Goal: Transaction & Acquisition: Purchase product/service

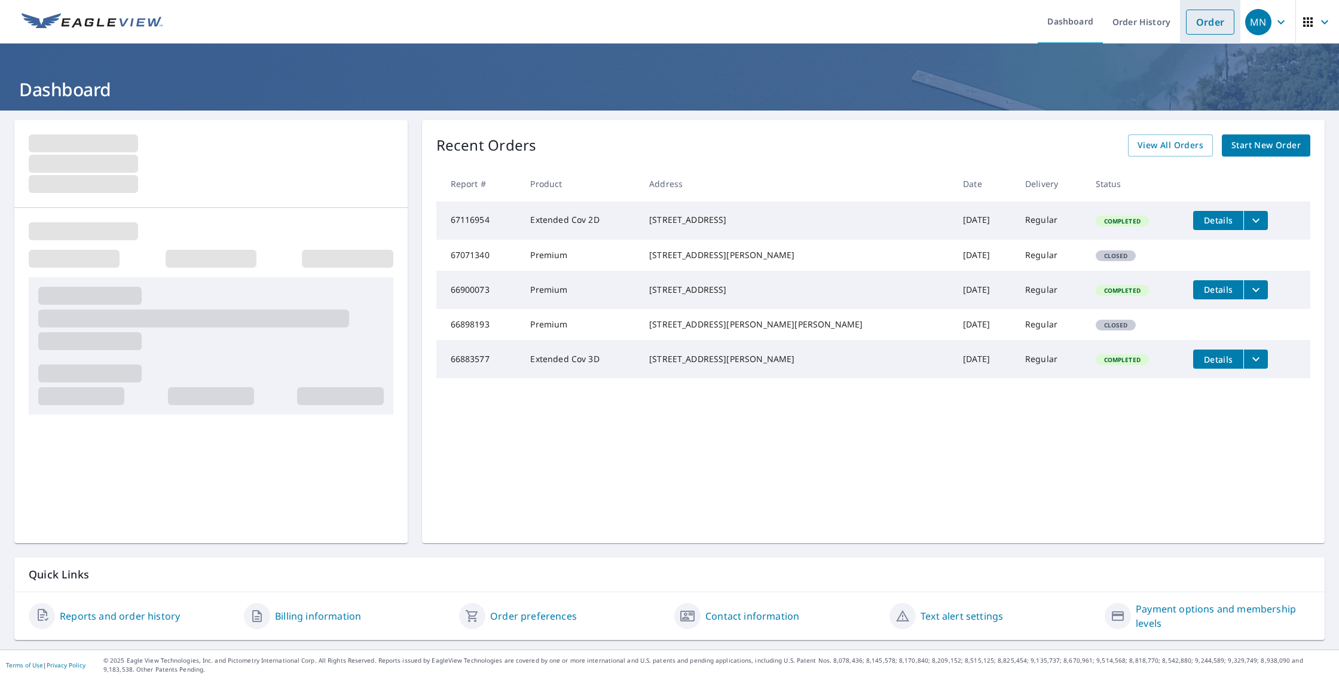
click at [1212, 26] on link "Order" at bounding box center [1210, 22] width 48 height 25
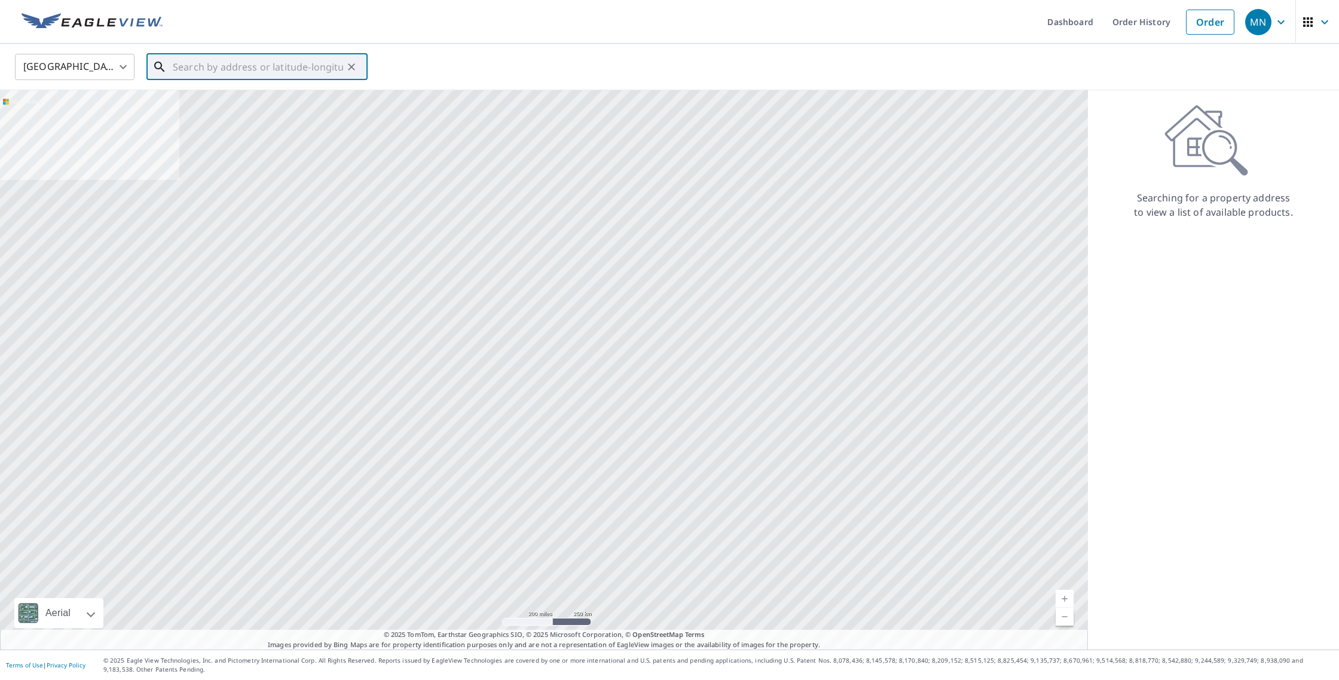
click at [215, 69] on input "text" at bounding box center [258, 66] width 170 height 33
paste input "[STREET_ADDRESS] • Esko, [US_STATE] 55733"
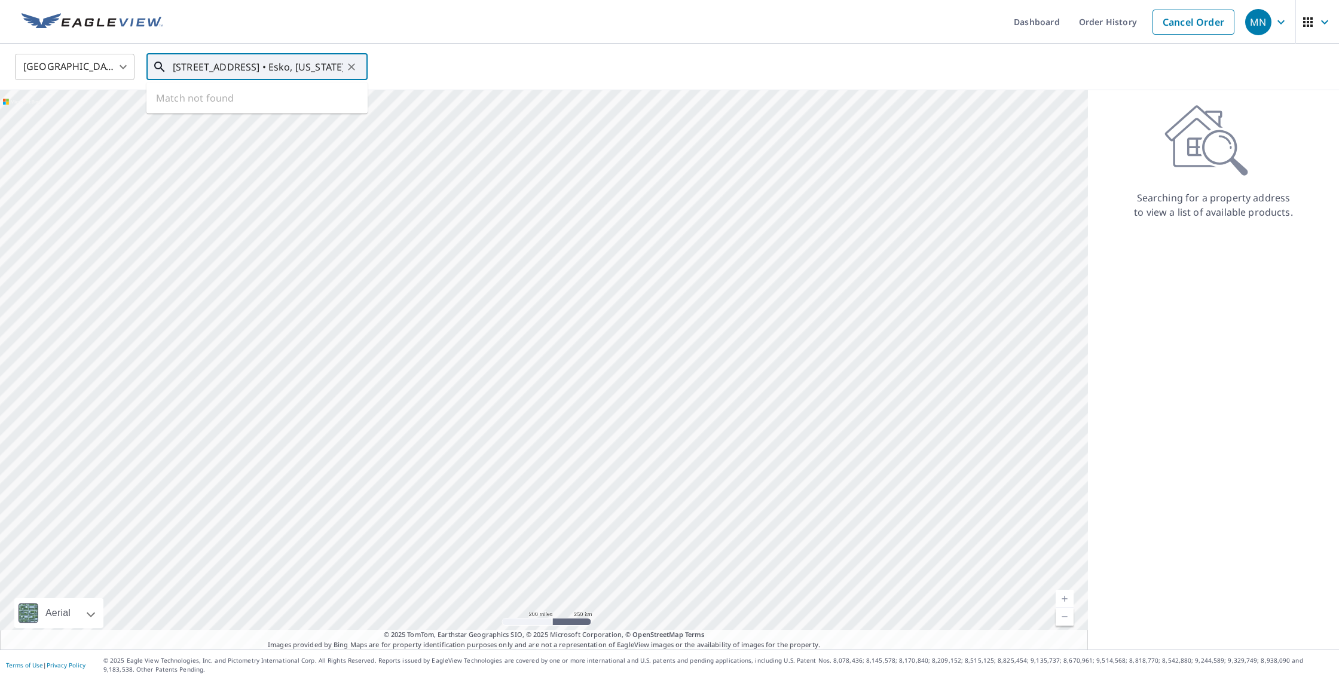
type input "[STREET_ADDRESS] • Esko, [US_STATE] 55733"
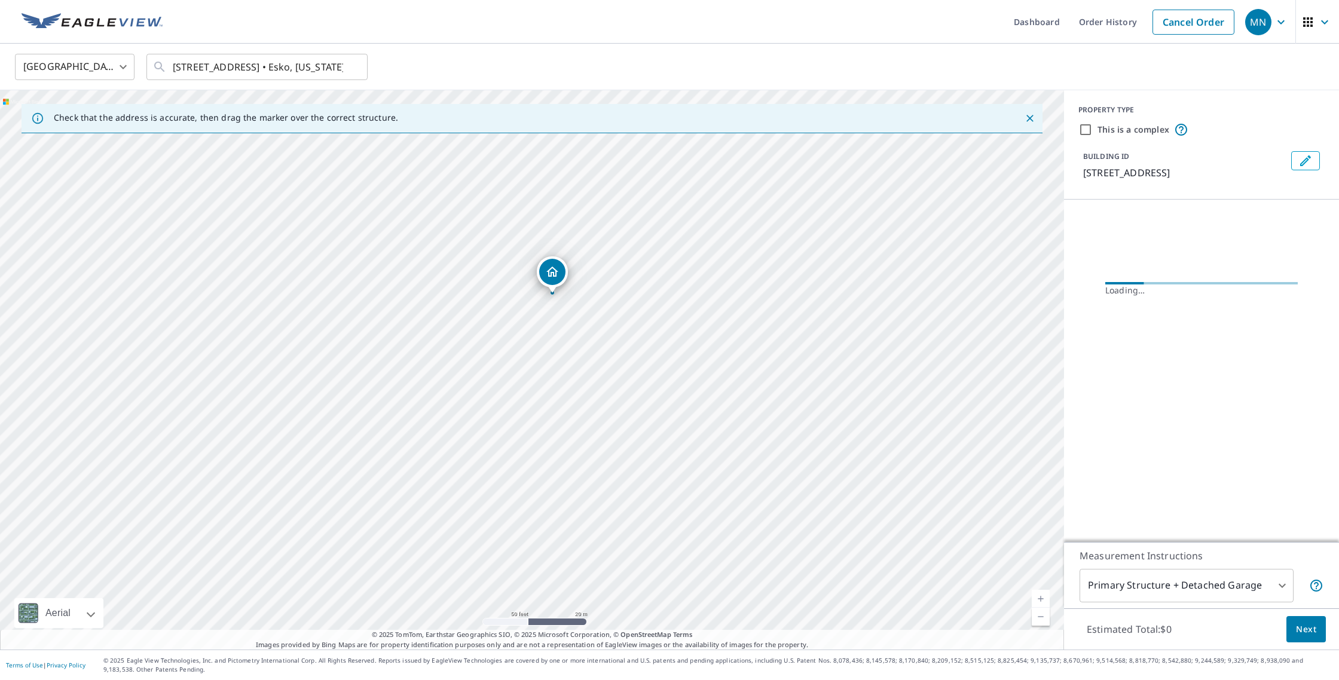
drag, startPoint x: 537, startPoint y: 377, endPoint x: 657, endPoint y: 316, distance: 135.0
click at [660, 317] on div "[STREET_ADDRESS]" at bounding box center [532, 369] width 1064 height 559
drag, startPoint x: 590, startPoint y: 239, endPoint x: 595, endPoint y: 345, distance: 105.9
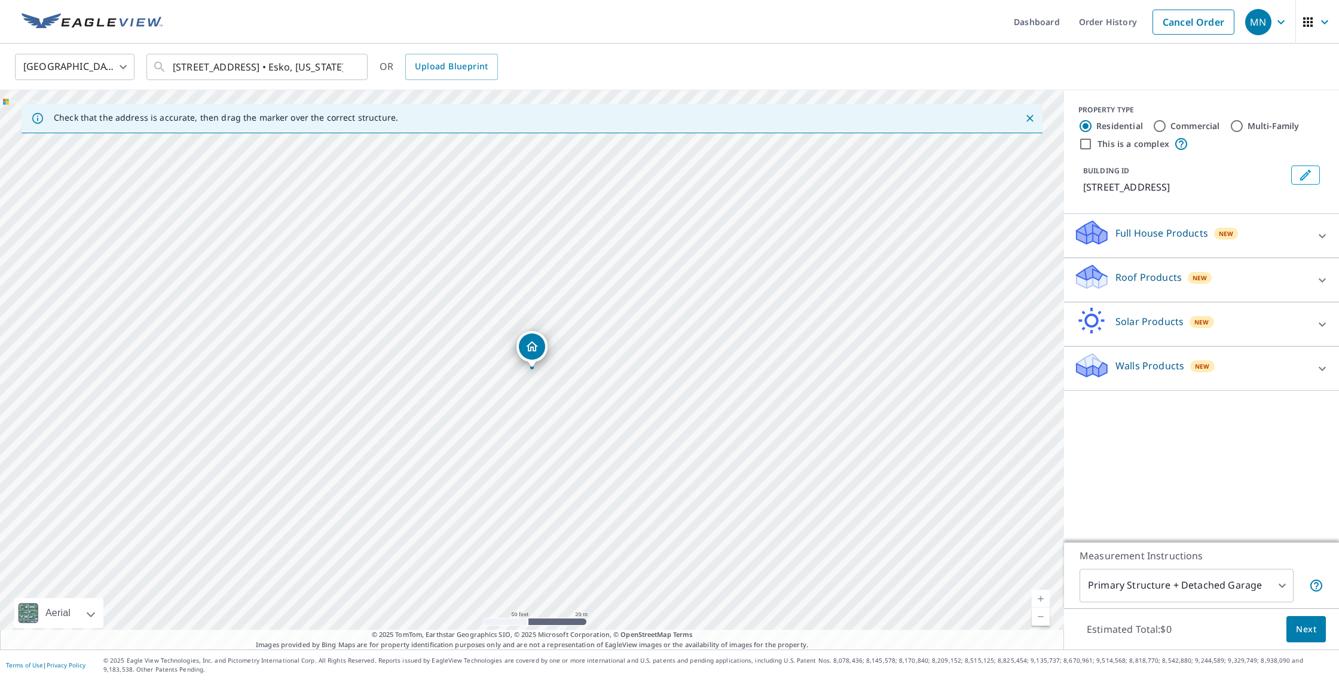
click at [1305, 271] on div "Roof Products New" at bounding box center [1191, 280] width 234 height 34
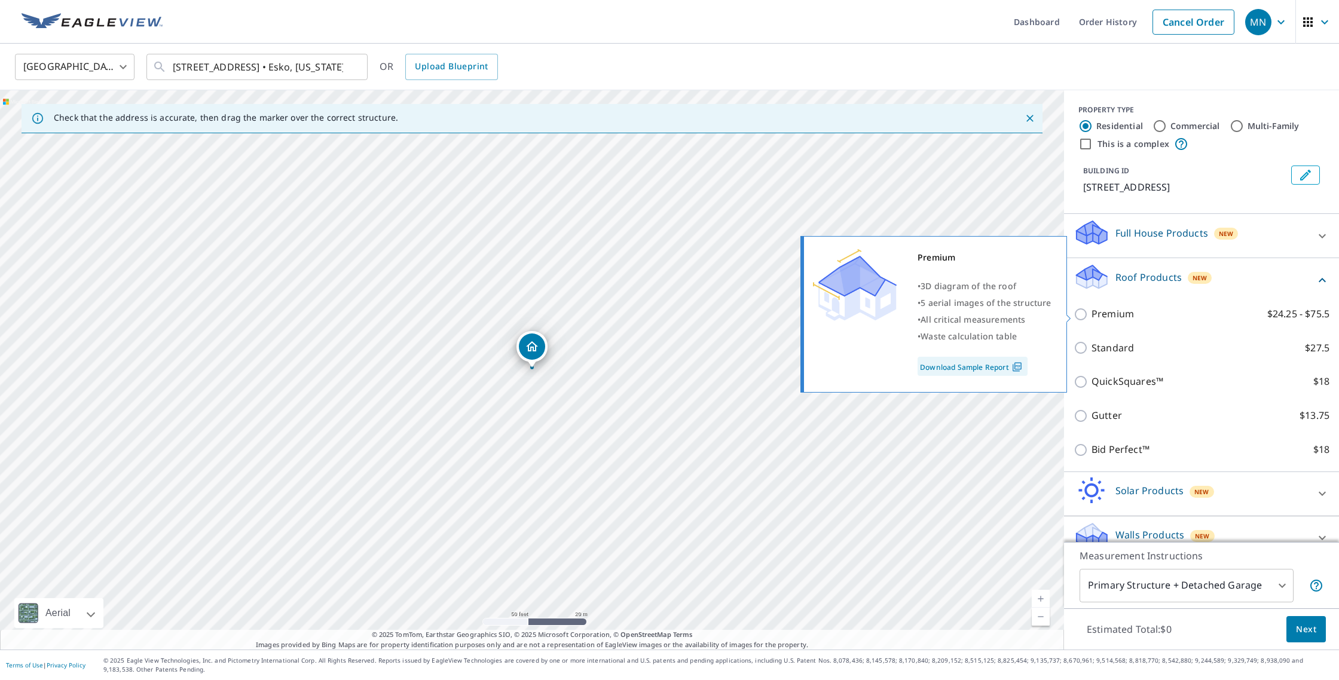
click at [1120, 316] on p "Premium" at bounding box center [1112, 314] width 42 height 15
click at [1091, 316] on input "Premium $24.25 - $75.5" at bounding box center [1083, 314] width 18 height 14
checkbox input "true"
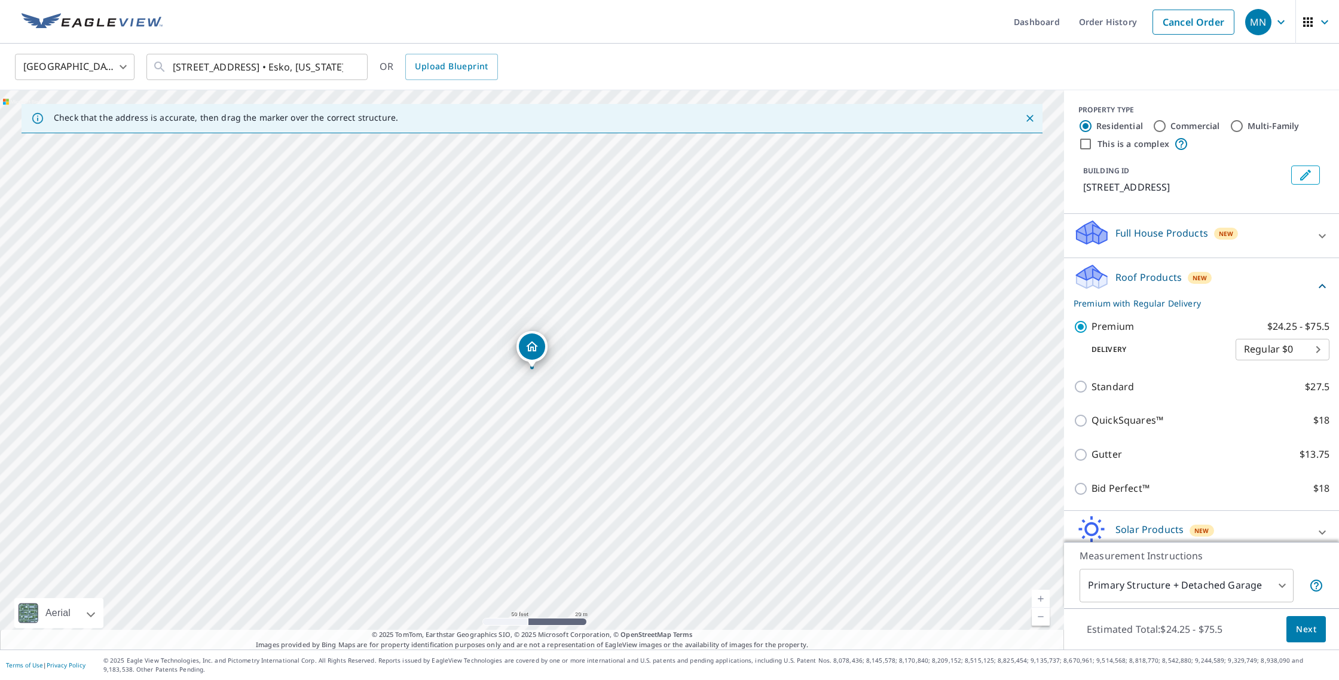
scroll to position [59, 0]
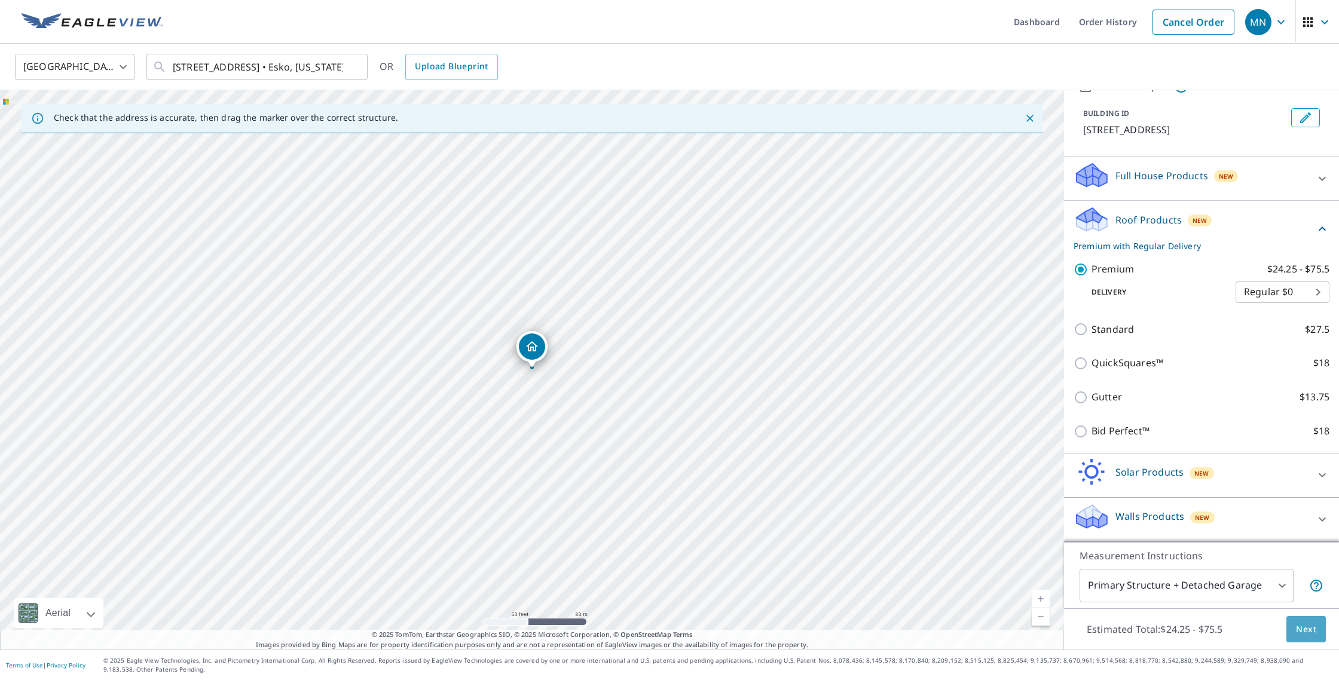
click at [1305, 630] on span "Next" at bounding box center [1306, 629] width 20 height 15
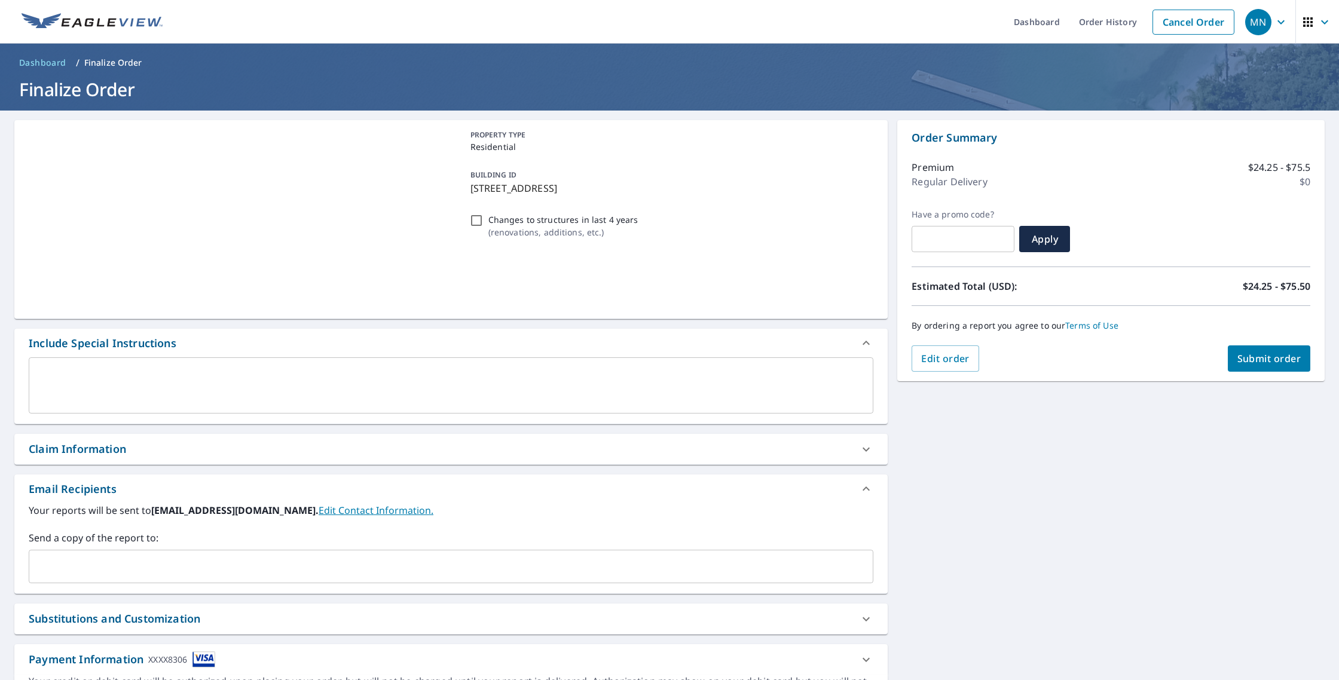
checkbox input "true"
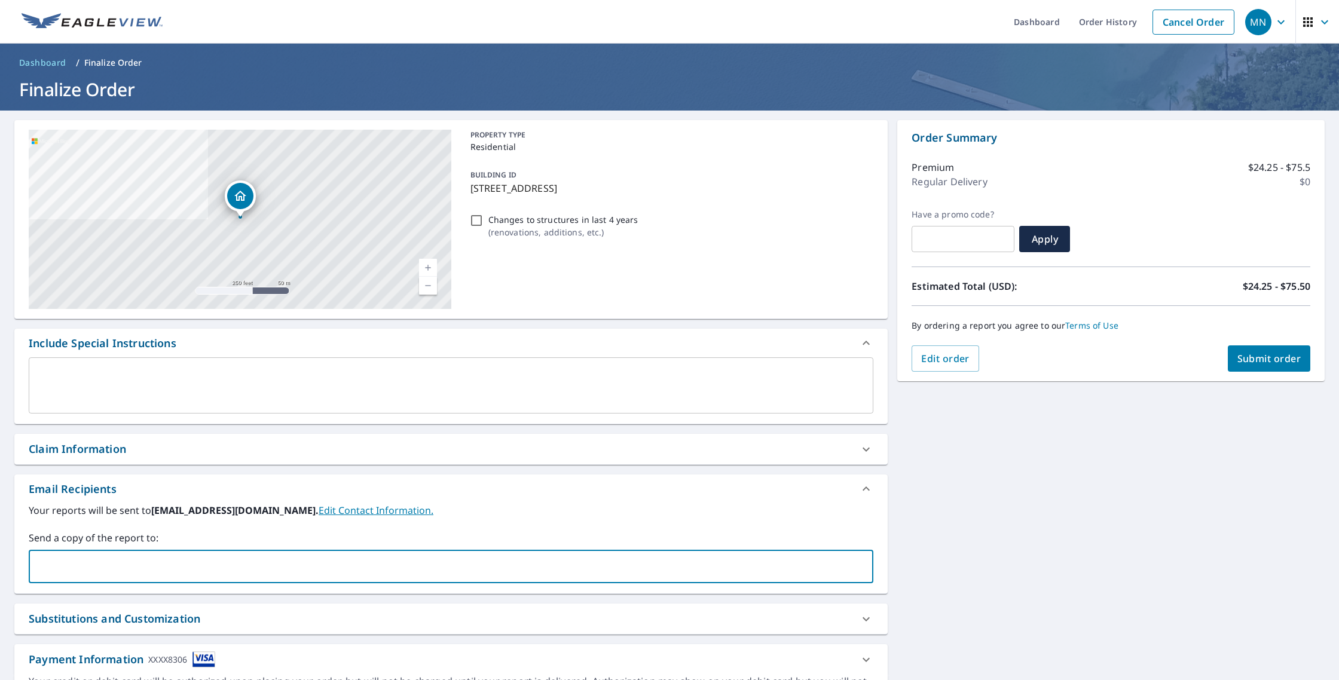
click at [318, 564] on input "text" at bounding box center [442, 566] width 816 height 23
type input "[PERSON_NAME][EMAIL_ADDRESS][DOMAIN_NAME]"
click at [1255, 362] on span "Submit order" at bounding box center [1269, 358] width 64 height 13
checkbox input "true"
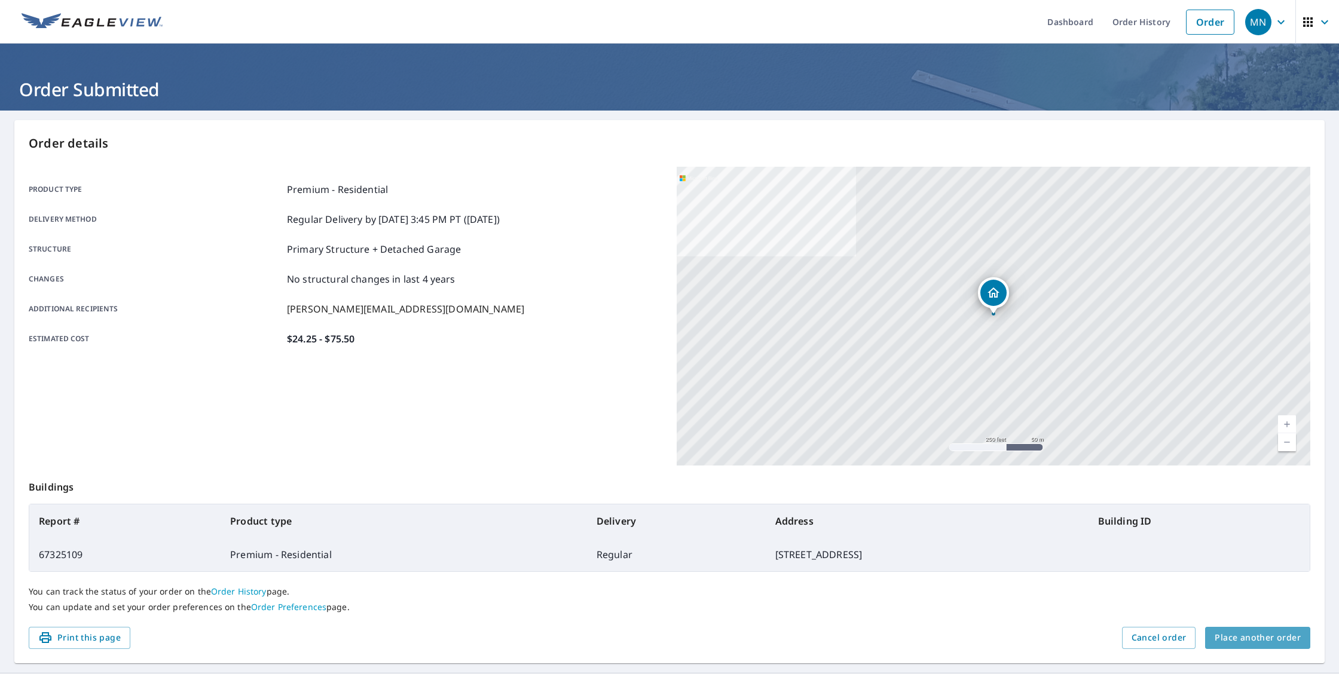
click at [1262, 638] on span "Place another order" at bounding box center [1258, 638] width 86 height 15
